Goal: Browse casually

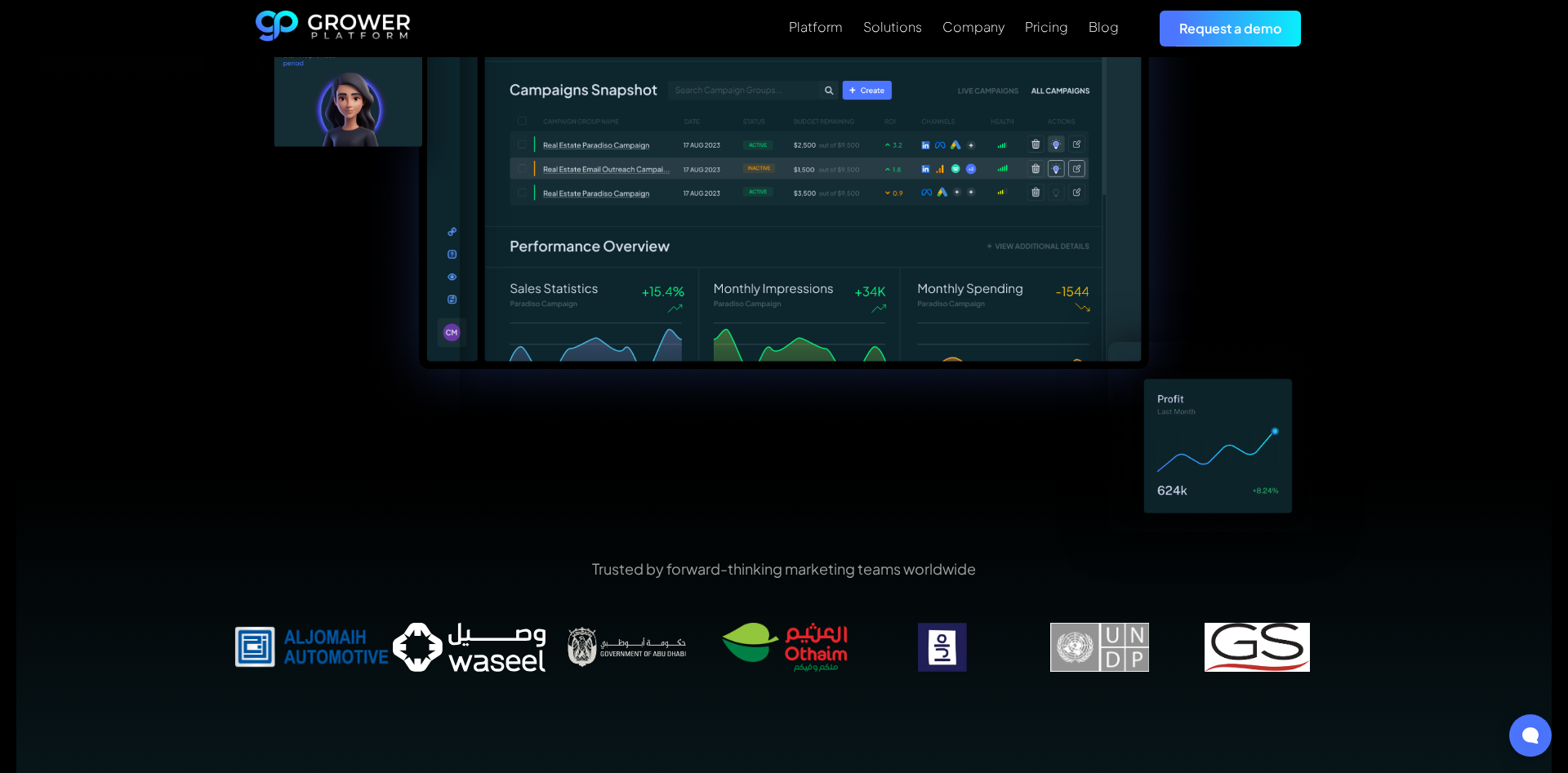
scroll to position [641, 0]
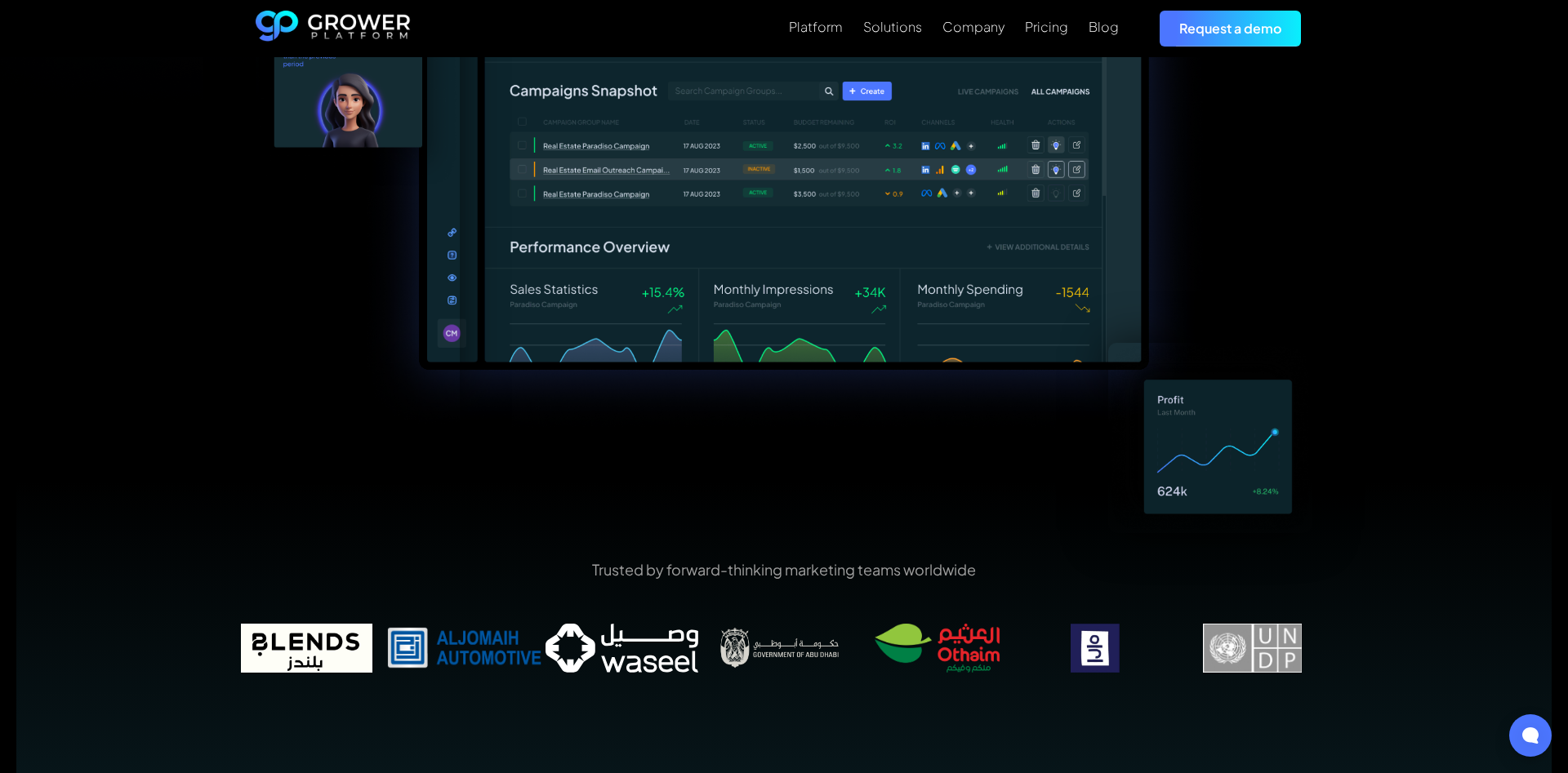
drag, startPoint x: 605, startPoint y: 656, endPoint x: 758, endPoint y: 651, distance: 153.1
click at [758, 651] on img at bounding box center [779, 648] width 158 height 49
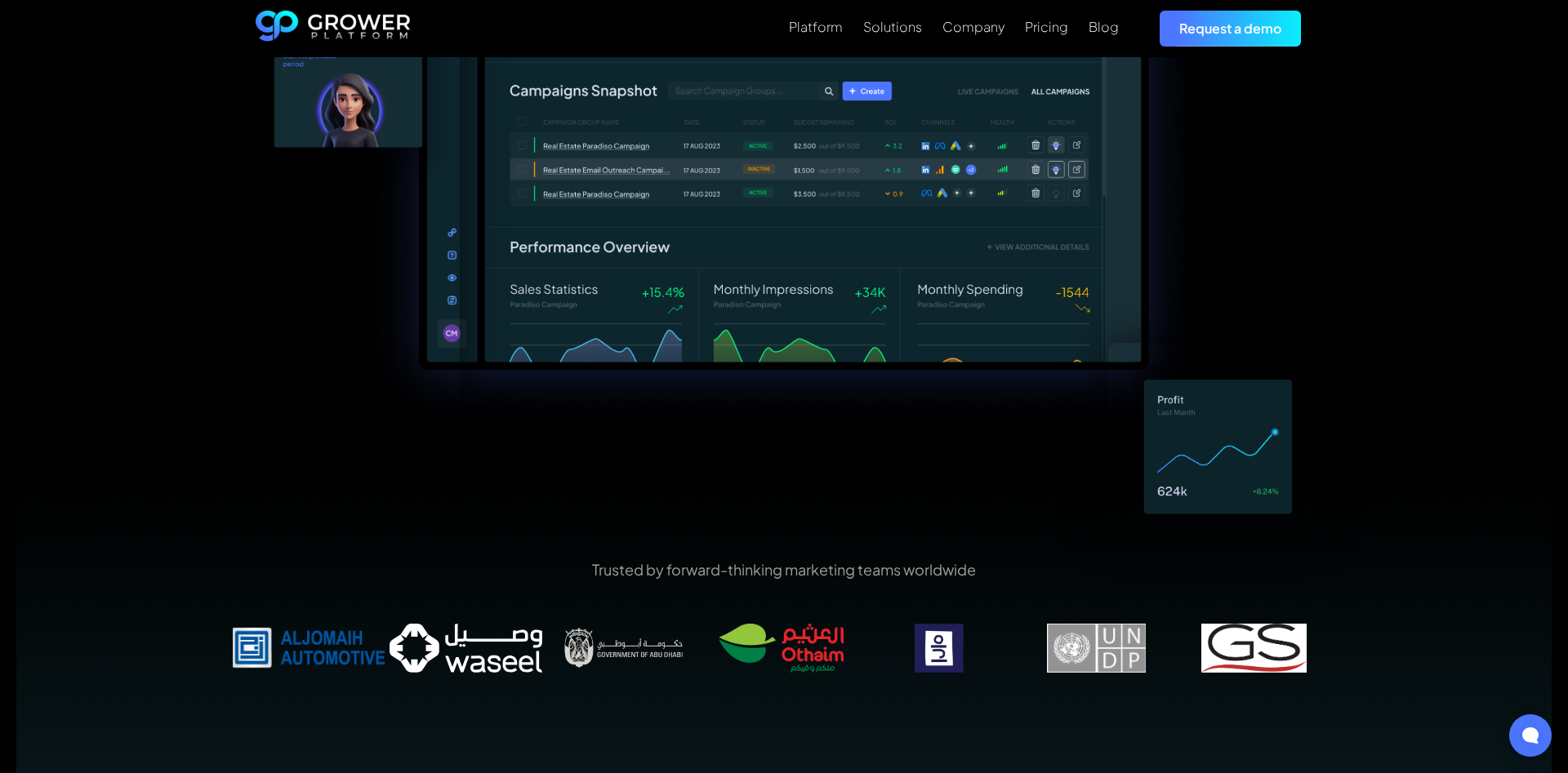
drag, startPoint x: 893, startPoint y: 642, endPoint x: 506, endPoint y: 662, distance: 387.5
drag, startPoint x: 369, startPoint y: 648, endPoint x: 0, endPoint y: 662, distance: 369.3
click at [0, 662] on div "The #1 Marketing AI Operating System Running your Marketing Operations has neve…" at bounding box center [784, 95] width 1568 height 1357
drag, startPoint x: 505, startPoint y: 674, endPoint x: 615, endPoint y: 674, distance: 110.0
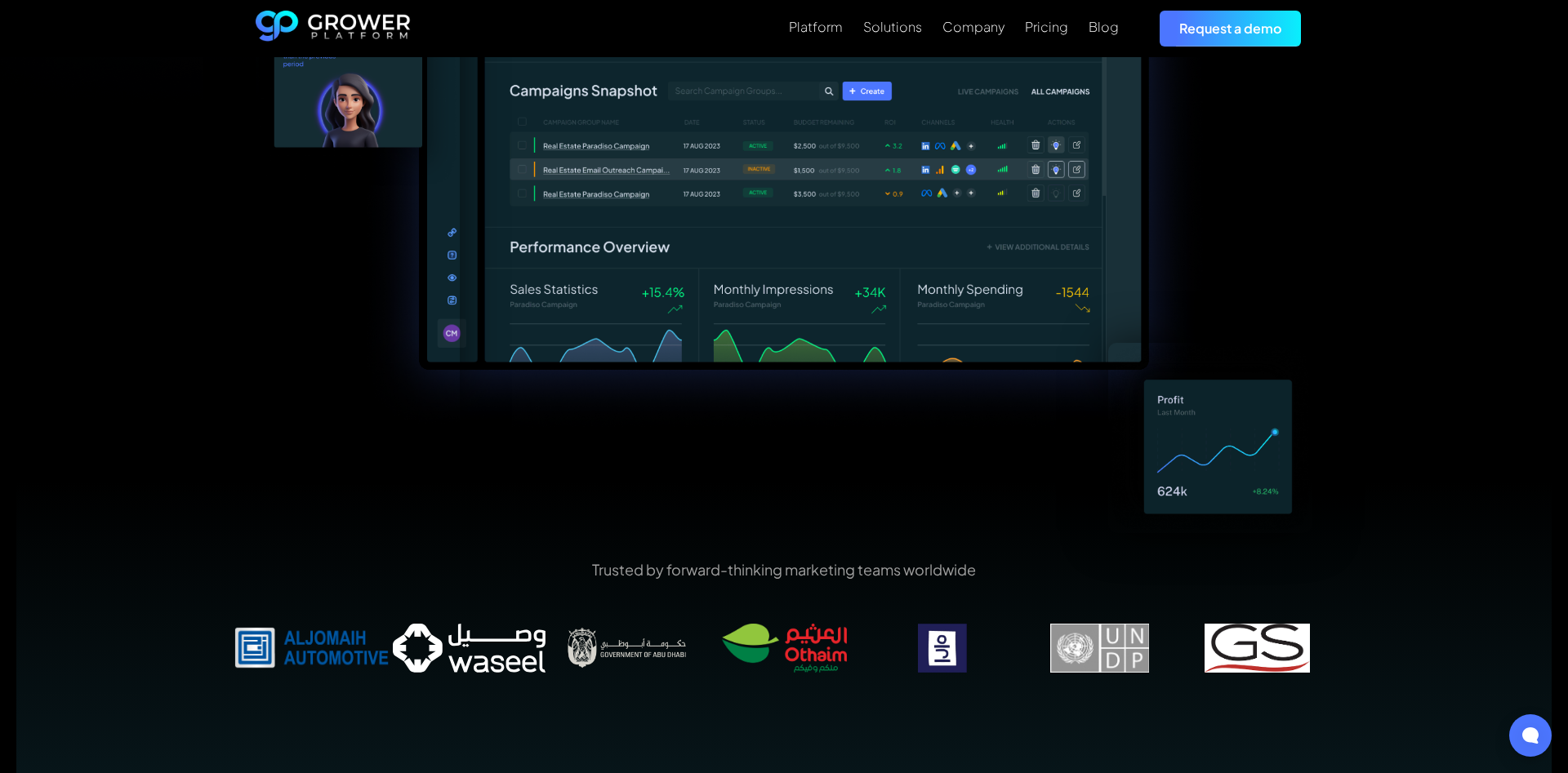
click at [615, 674] on div "Trusted by forward-thinking marketing teams worldwide" at bounding box center [784, 628] width 1102 height 137
drag, startPoint x: 532, startPoint y: 667, endPoint x: 833, endPoint y: 680, distance: 301.3
click at [833, 680] on div "Trusted by forward-thinking marketing teams worldwide" at bounding box center [784, 628] width 1102 height 137
drag, startPoint x: 525, startPoint y: 652, endPoint x: 898, endPoint y: 657, distance: 373.0
click at [548, 654] on img at bounding box center [468, 648] width 158 height 49
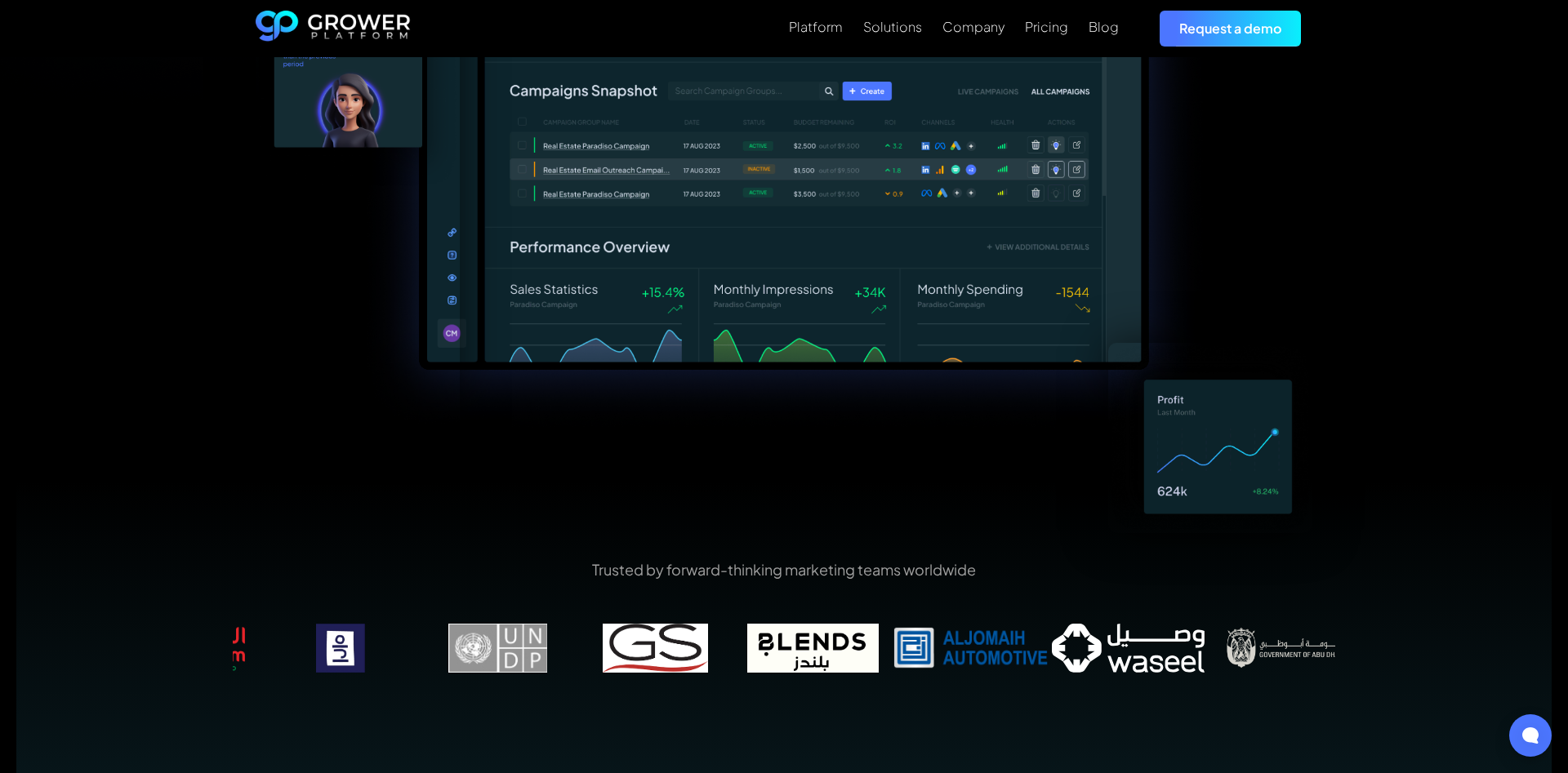
drag, startPoint x: 492, startPoint y: 631, endPoint x: 1024, endPoint y: 624, distance: 532.0
click at [1024, 624] on img at bounding box center [971, 648] width 158 height 49
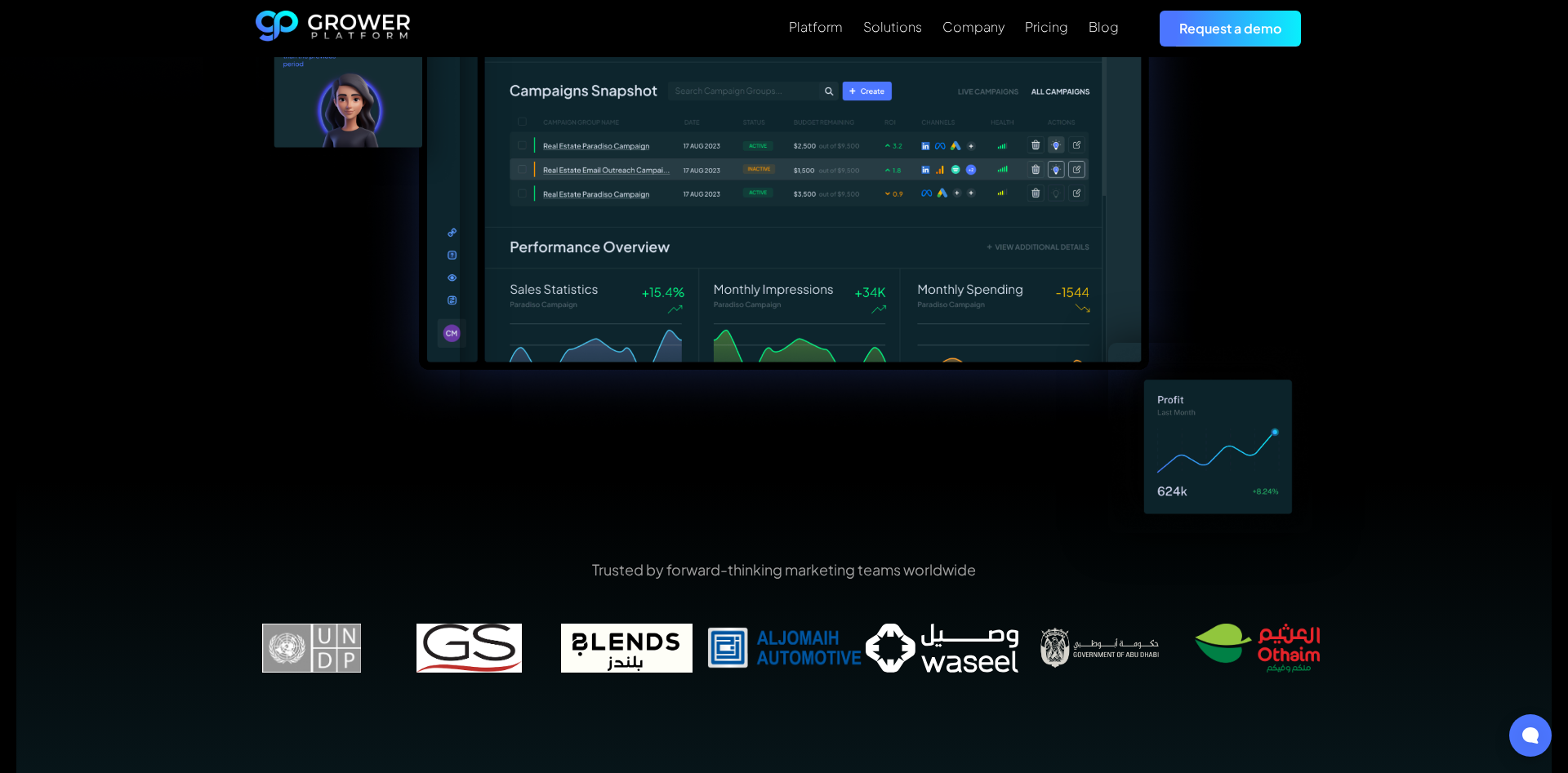
drag, startPoint x: 360, startPoint y: 649, endPoint x: 1149, endPoint y: 616, distance: 789.7
click at [1149, 616] on div "Trusted by forward-thinking marketing teams worldwide" at bounding box center [784, 628] width 1102 height 137
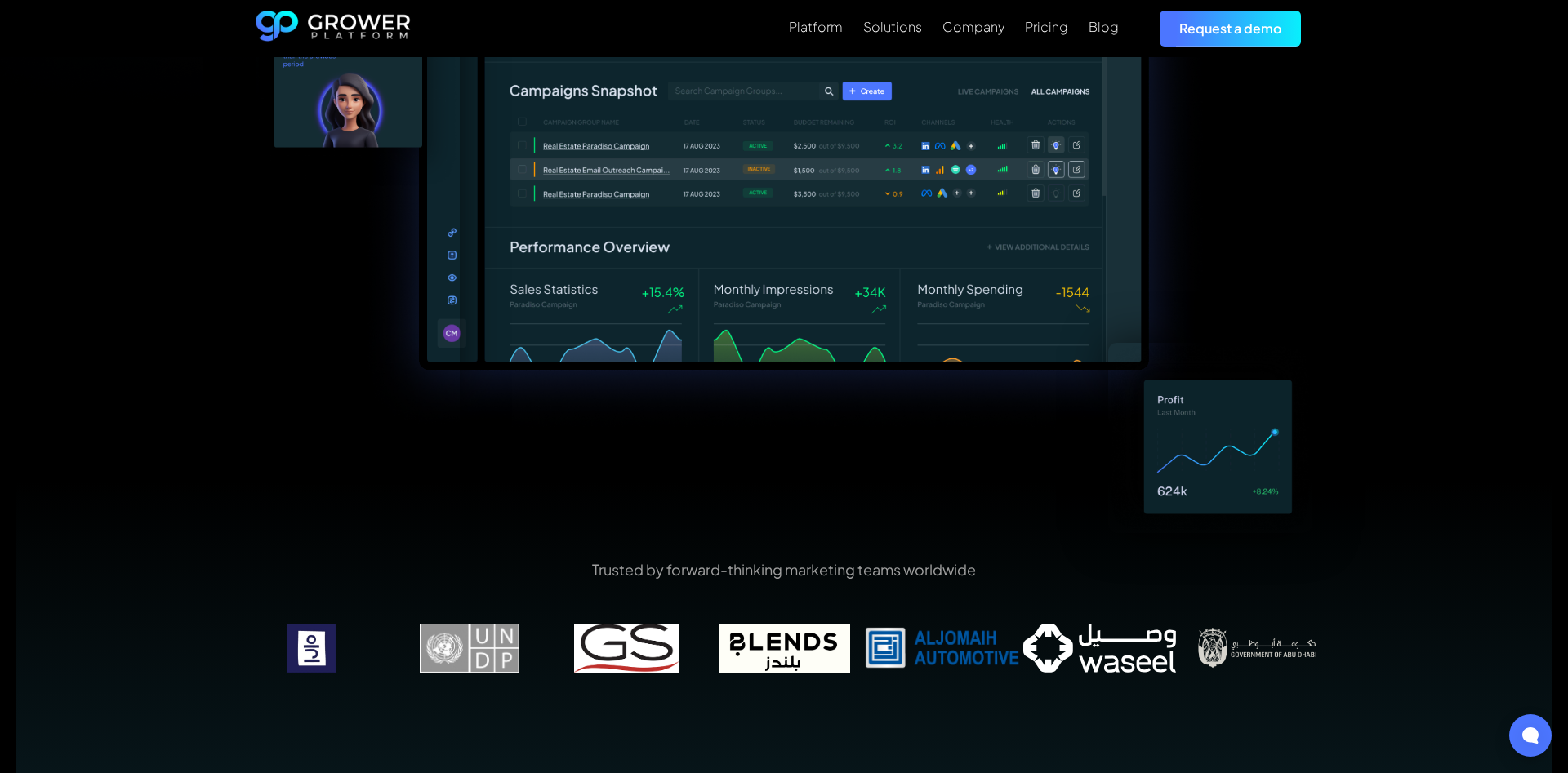
drag, startPoint x: 330, startPoint y: 657, endPoint x: 1089, endPoint y: 662, distance: 759.0
click at [1089, 662] on div at bounding box center [626, 648] width 3625 height 49
drag, startPoint x: 830, startPoint y: 662, endPoint x: 1174, endPoint y: 669, distance: 344.1
click at [706, 658] on img at bounding box center [626, 648] width 158 height 49
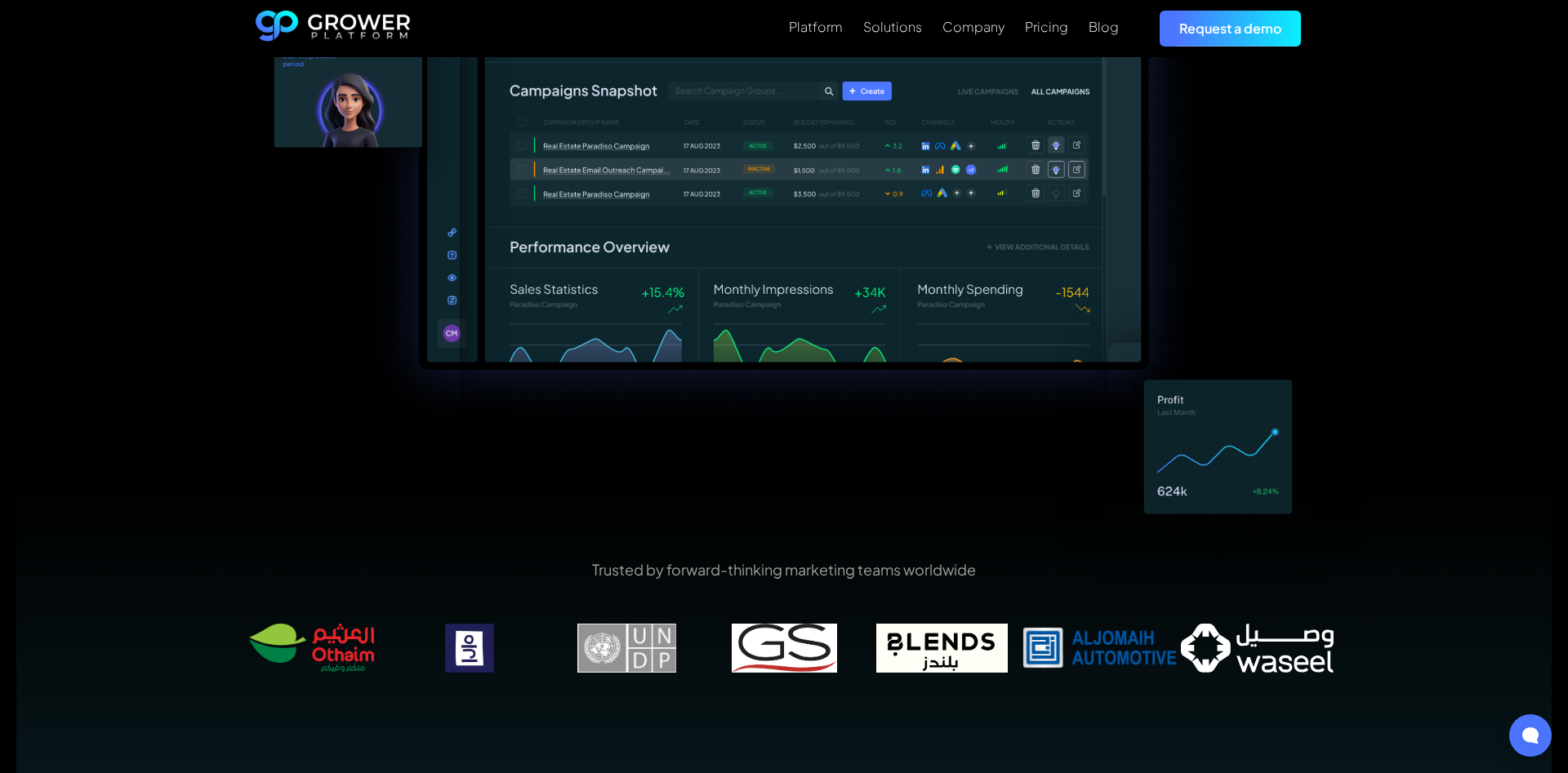
drag, startPoint x: 819, startPoint y: 630, endPoint x: 1418, endPoint y: 660, distance: 599.8
click at [1361, 659] on div "Trusted by forward-thinking marketing teams worldwide" at bounding box center [783, 627] width 1535 height 293
drag, startPoint x: 522, startPoint y: 692, endPoint x: 836, endPoint y: 662, distance: 315.4
click at [845, 666] on div "Trusted by forward-thinking marketing teams worldwide" at bounding box center [784, 628] width 1102 height 137
drag, startPoint x: 784, startPoint y: 629, endPoint x: 1163, endPoint y: 641, distance: 379.2
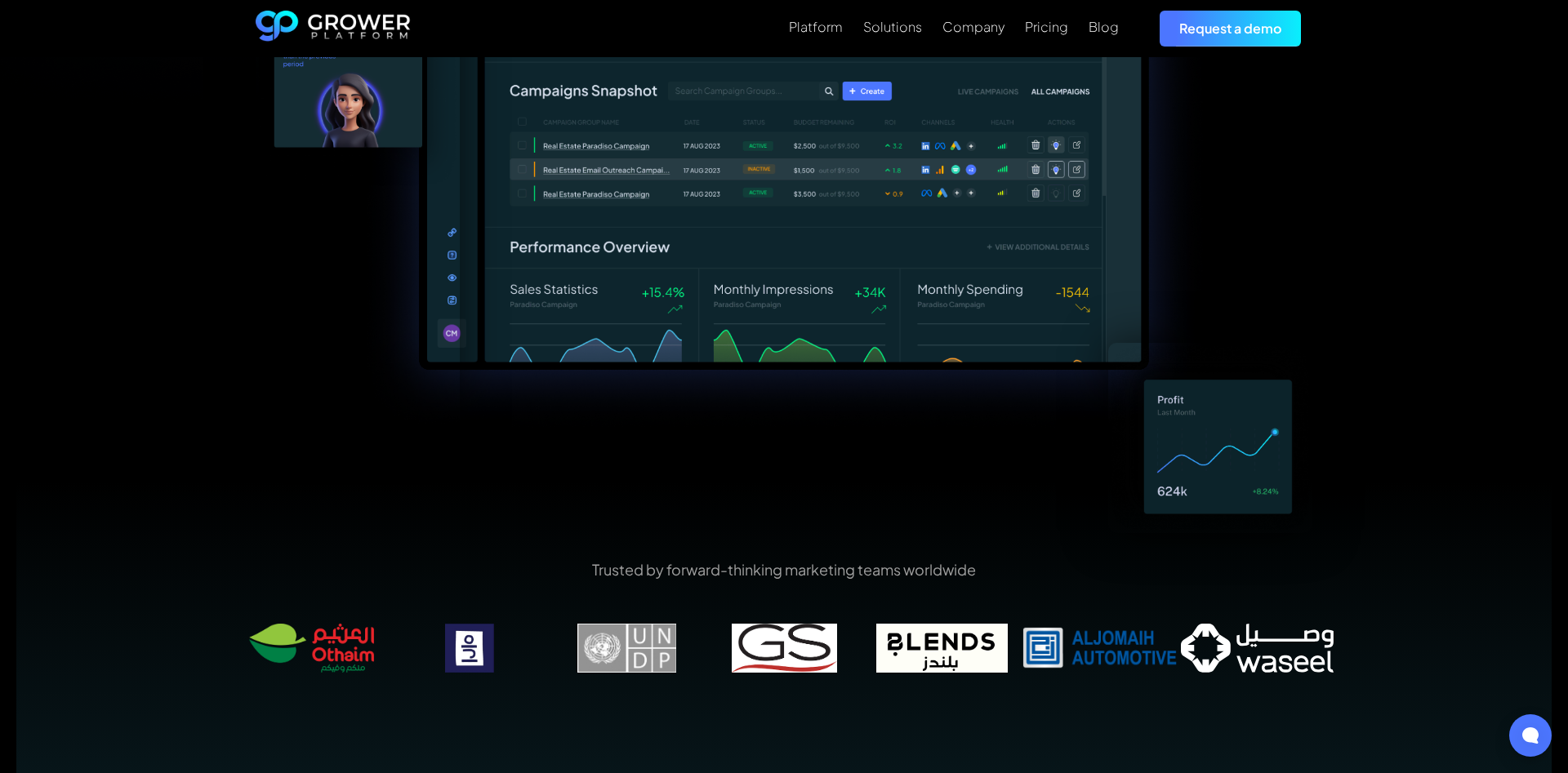
click at [863, 641] on img at bounding box center [784, 648] width 158 height 49
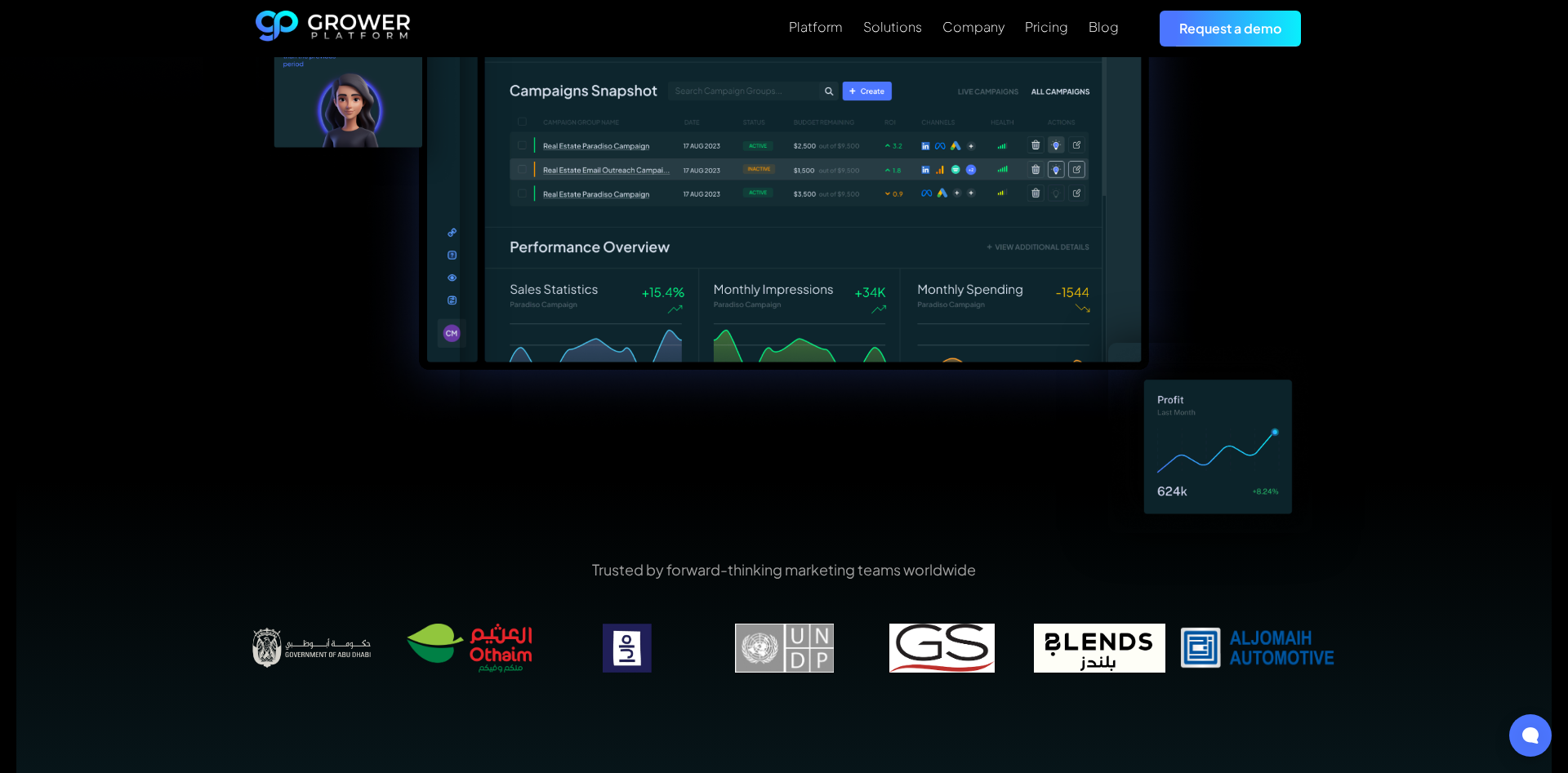
drag, startPoint x: 789, startPoint y: 622, endPoint x: 1144, endPoint y: 651, distance: 356.2
click at [1194, 651] on div "Trusted by forward-thinking marketing teams worldwide" at bounding box center [784, 628] width 1102 height 137
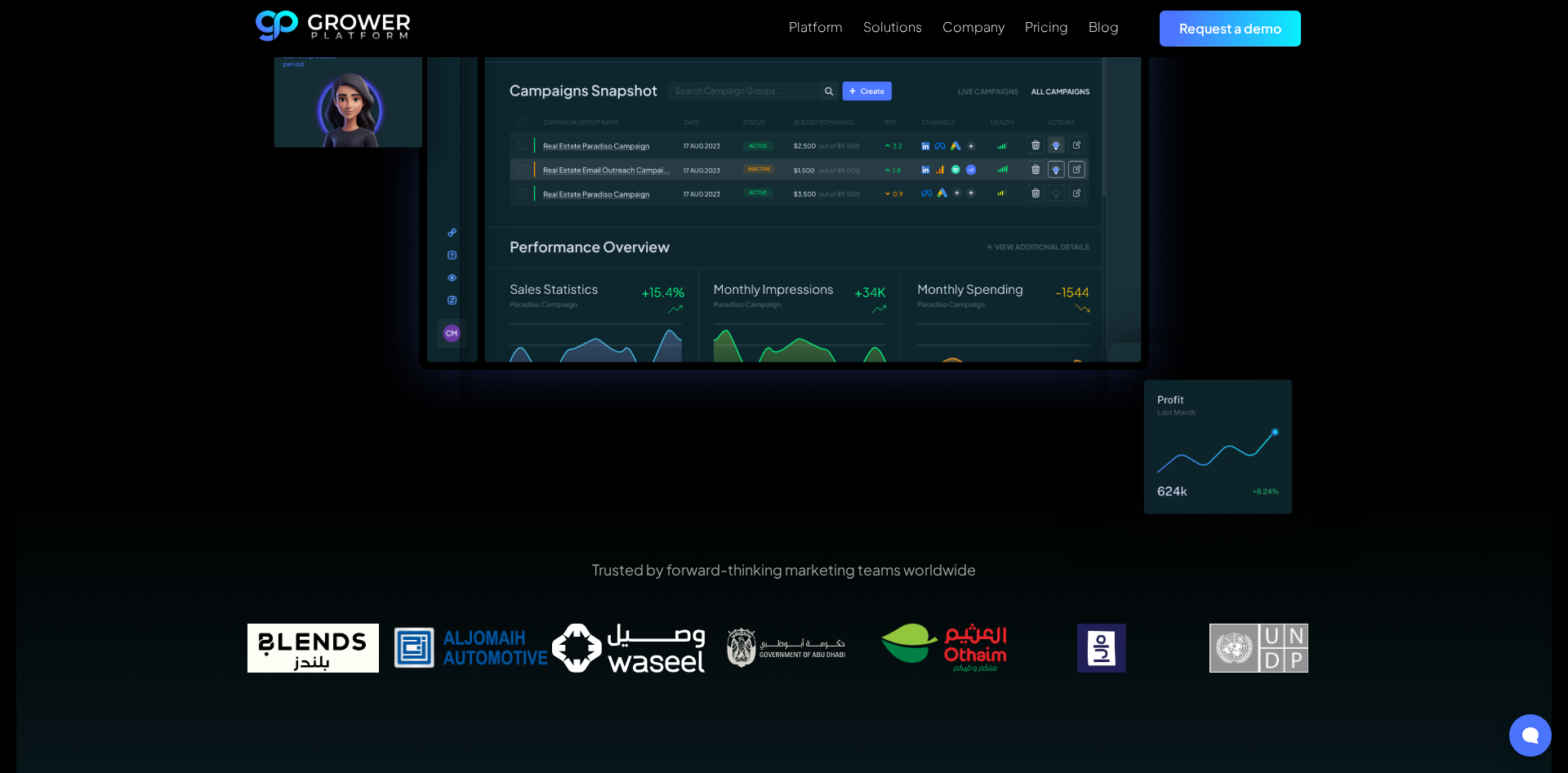
drag, startPoint x: 757, startPoint y: 638, endPoint x: 1154, endPoint y: 646, distance: 397.1
click at [1225, 630] on img at bounding box center [1258, 648] width 158 height 49
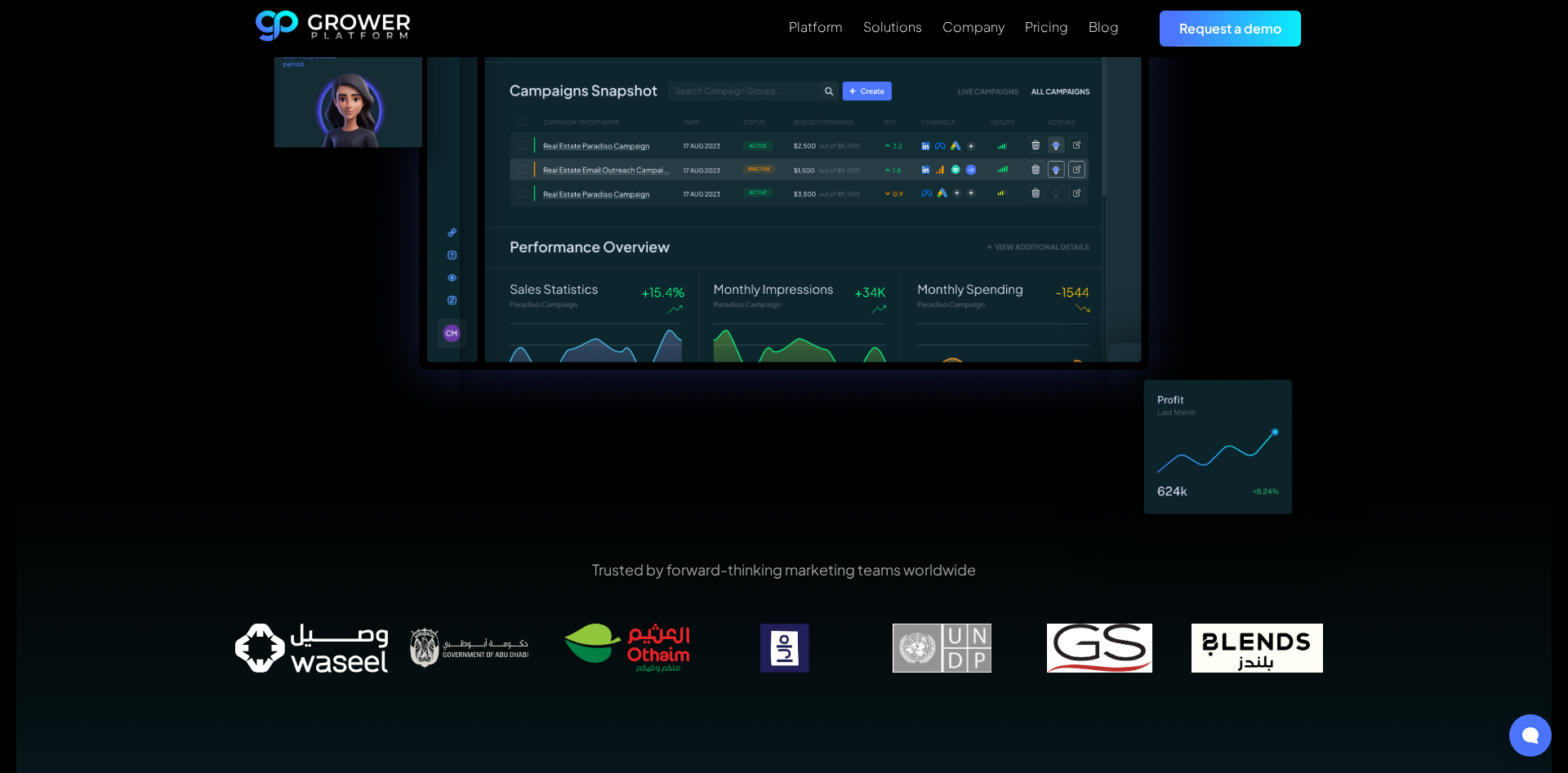
drag, startPoint x: 576, startPoint y: 670, endPoint x: 935, endPoint y: 679, distance: 359.1
click at [935, 679] on div "Trusted by forward-thinking marketing teams worldwide" at bounding box center [784, 628] width 1102 height 137
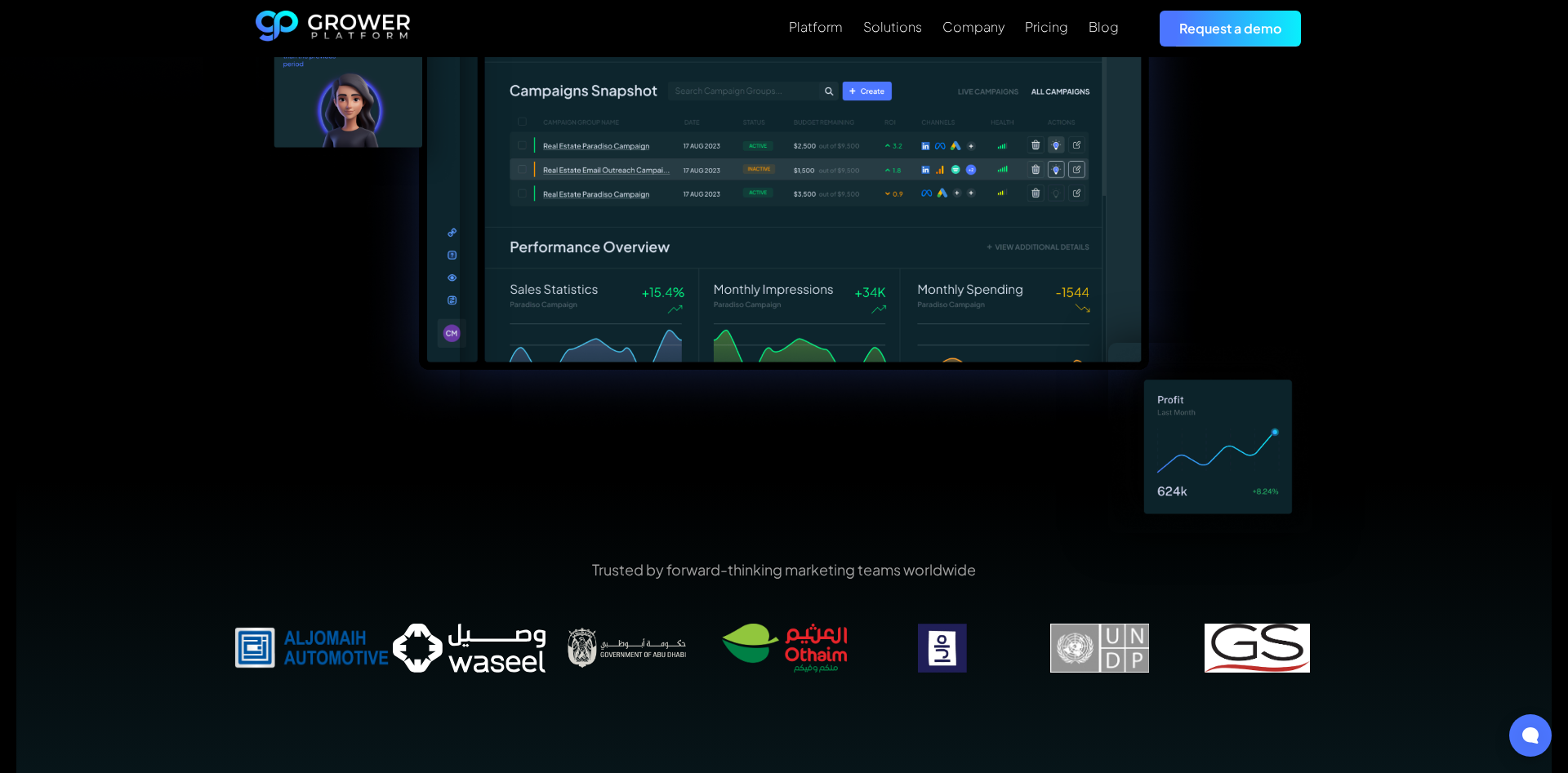
drag, startPoint x: 377, startPoint y: 651, endPoint x: 1366, endPoint y: 662, distance: 989.1
click at [1366, 662] on div "Trusted by forward-thinking marketing teams worldwide" at bounding box center [783, 627] width 1535 height 293
drag, startPoint x: 422, startPoint y: 656, endPoint x: 680, endPoint y: 683, distance: 259.4
click at [680, 683] on div "Trusted by forward-thinking marketing teams worldwide" at bounding box center [784, 628] width 1102 height 137
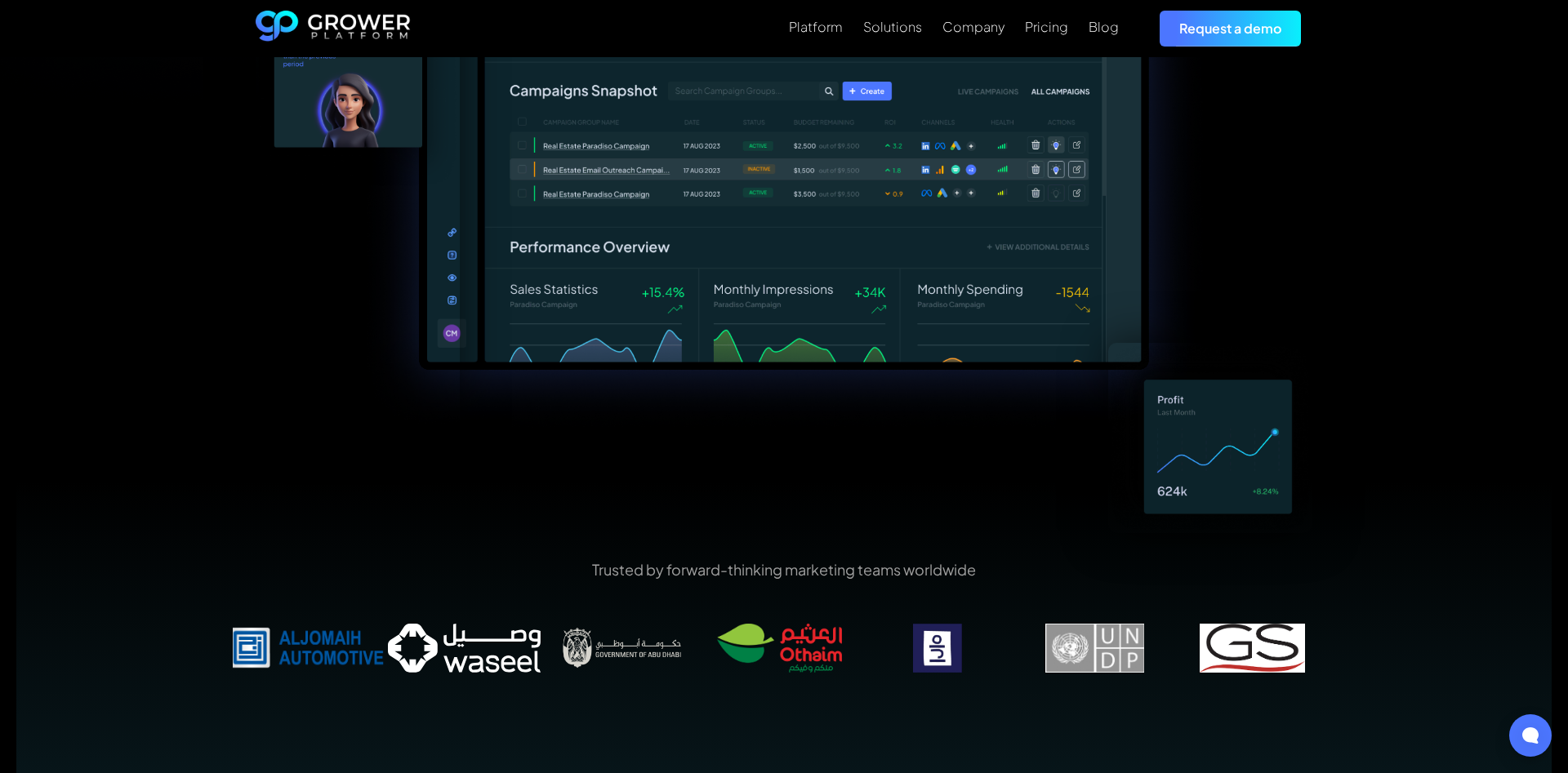
drag, startPoint x: 767, startPoint y: 649, endPoint x: 605, endPoint y: 652, distance: 162.0
click at [700, 652] on img at bounding box center [779, 648] width 158 height 49
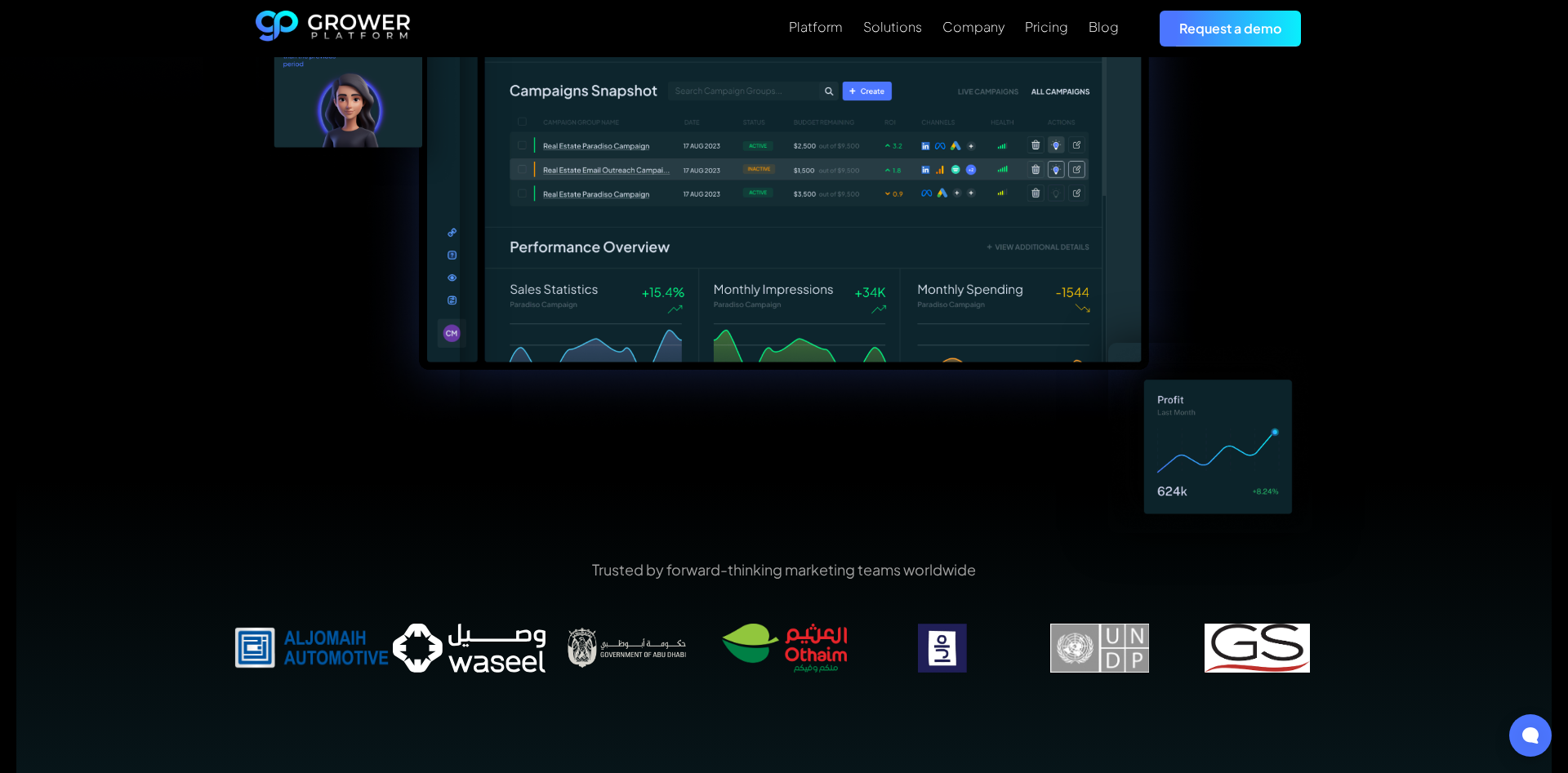
drag, startPoint x: 588, startPoint y: 664, endPoint x: 425, endPoint y: 635, distance: 165.6
drag, startPoint x: 1087, startPoint y: 631, endPoint x: 382, endPoint y: 660, distance: 705.6
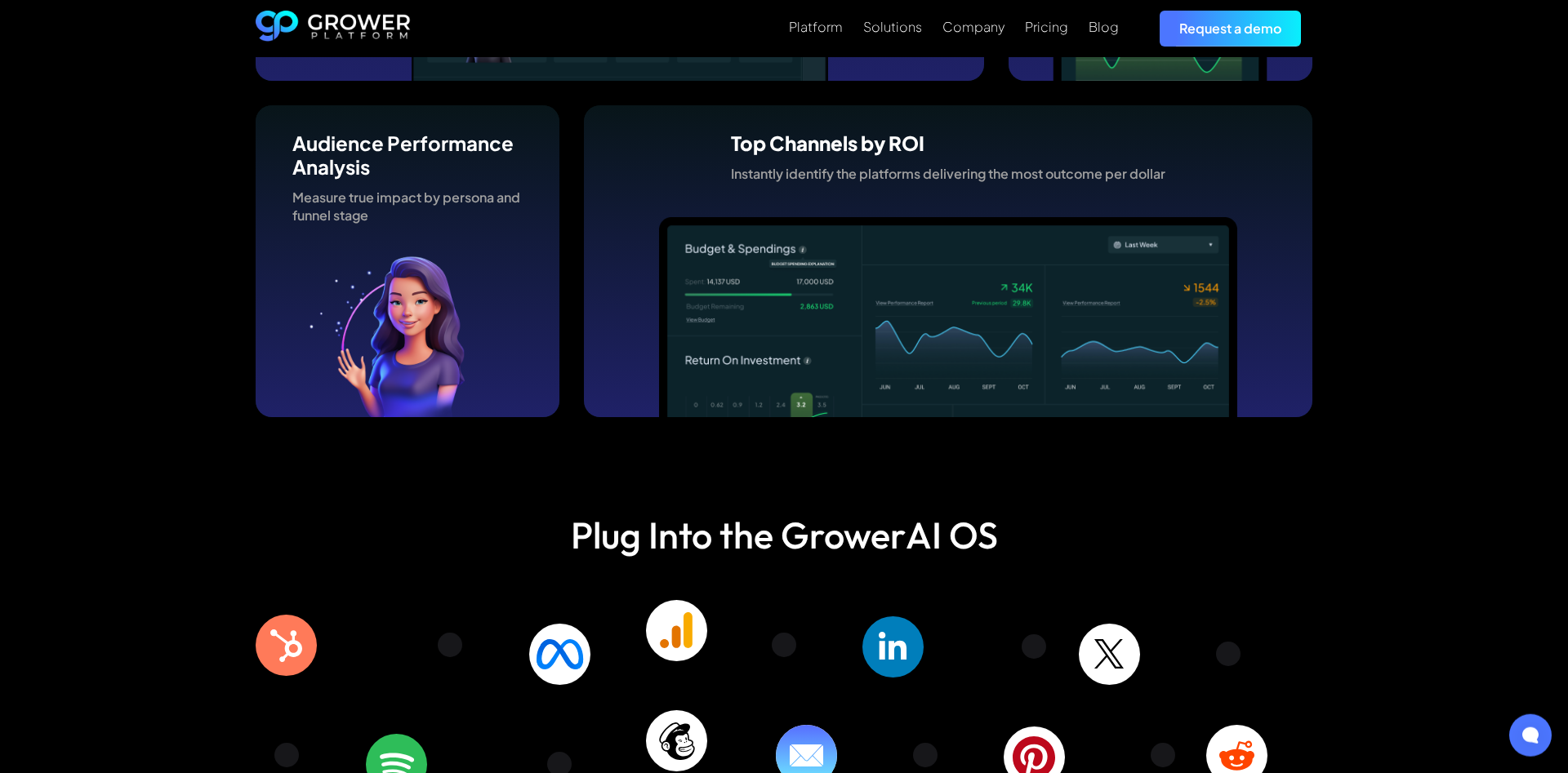
scroll to position [4914, 0]
